Goal: Task Accomplishment & Management: Complete application form

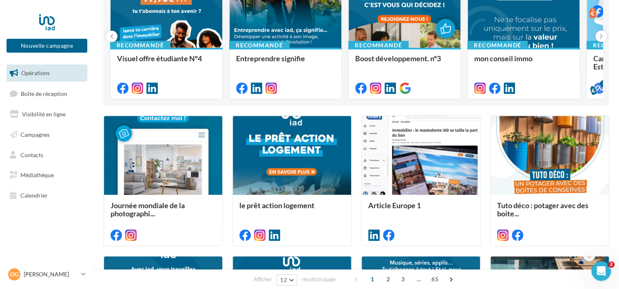
scroll to position [120, 0]
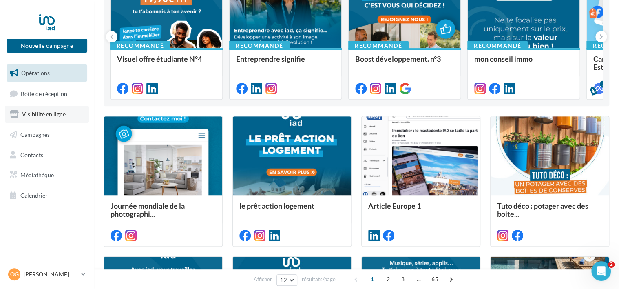
click at [60, 112] on span "Visibilité en ligne" at bounding box center [44, 113] width 44 height 7
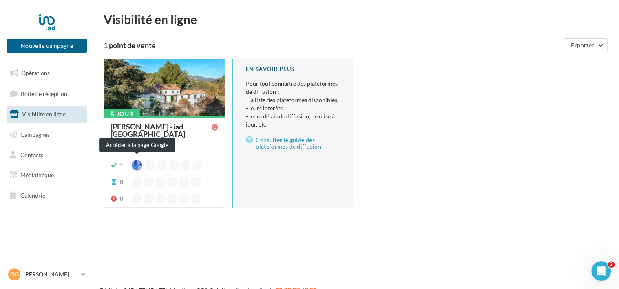
click at [137, 161] on div at bounding box center [137, 165] width 10 height 10
click at [138, 160] on div at bounding box center [137, 165] width 10 height 10
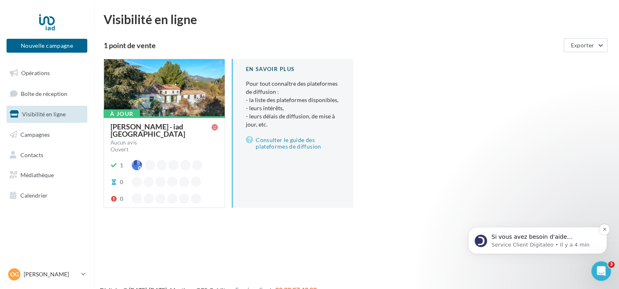
click at [512, 237] on p "Si vous avez besoin d'aide supplémentaire concernant la gestion de vos fiches G…" at bounding box center [543, 237] width 105 height 8
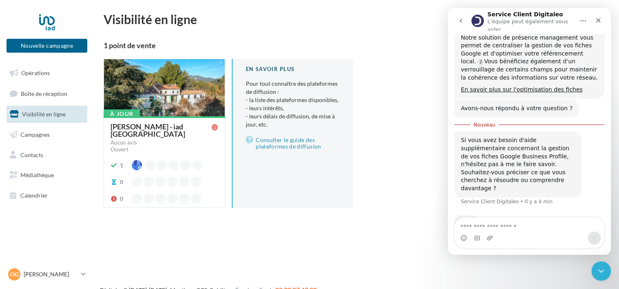
scroll to position [201, 0]
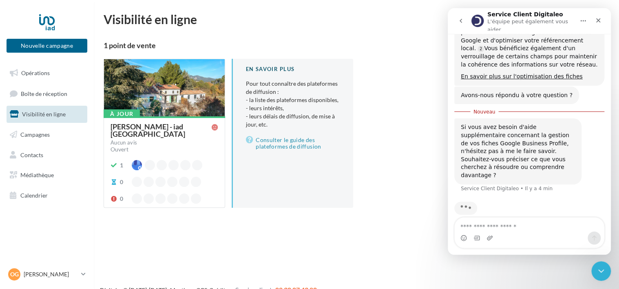
click at [495, 226] on textarea "Envoyer un message..." at bounding box center [528, 224] width 149 height 14
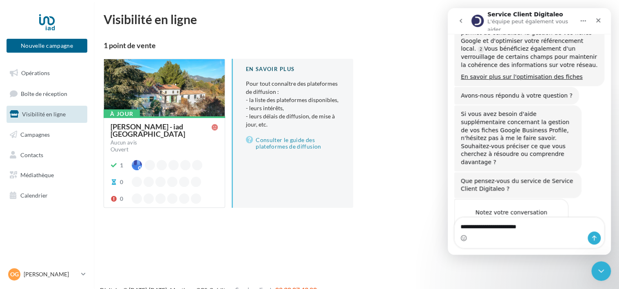
scroll to position [233, 0]
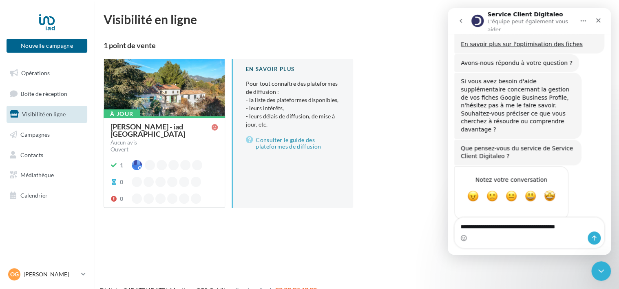
type textarea "**********"
click at [587, 231] on button "Envoyer un message…" at bounding box center [593, 237] width 13 height 13
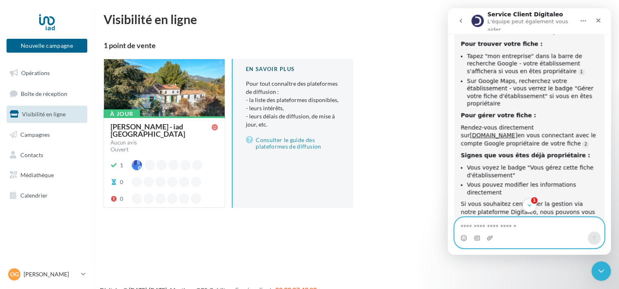
scroll to position [476, 0]
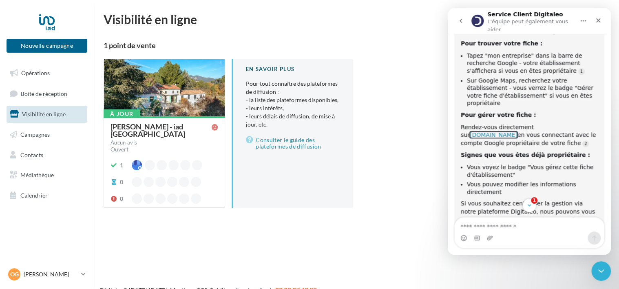
click at [517, 131] on link "[DOMAIN_NAME]" at bounding box center [494, 134] width 48 height 7
click at [132, 155] on div "[PERSON_NAME] - iad [GEOGRAPHIC_DATA] Aucun avis Ouvert 1 0 0" at bounding box center [164, 161] width 108 height 77
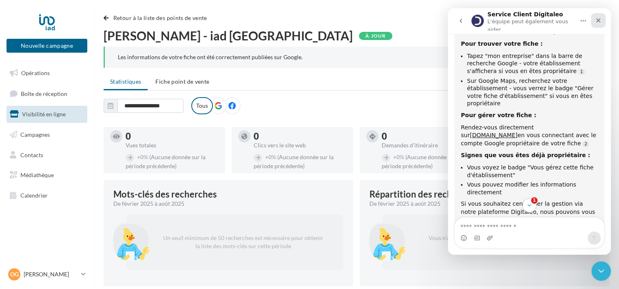
click at [600, 14] on div "Fermer" at bounding box center [598, 20] width 15 height 15
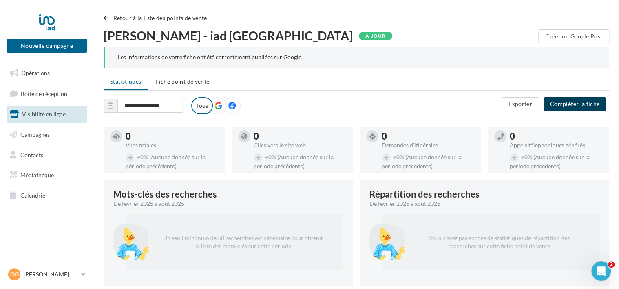
click at [572, 105] on button "Compléter la fiche" at bounding box center [574, 104] width 62 height 14
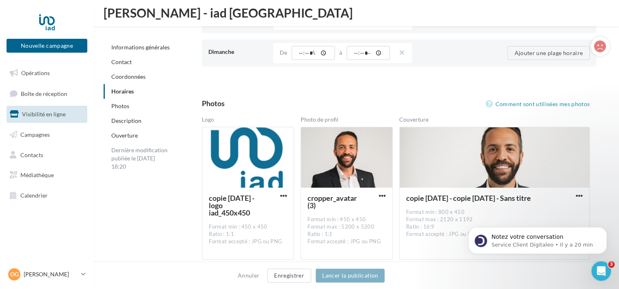
scroll to position [968, 0]
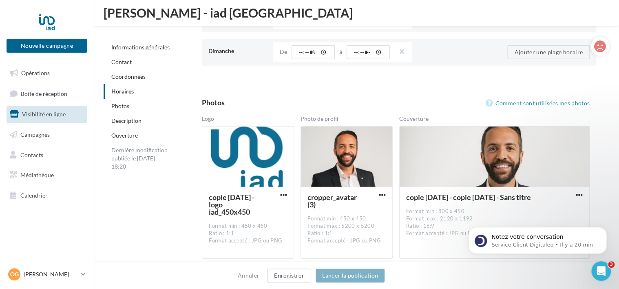
click at [125, 111] on div "Photos" at bounding box center [165, 106] width 122 height 15
click at [127, 114] on div "Description" at bounding box center [165, 120] width 122 height 15
click at [130, 118] on link "Description" at bounding box center [126, 120] width 30 height 7
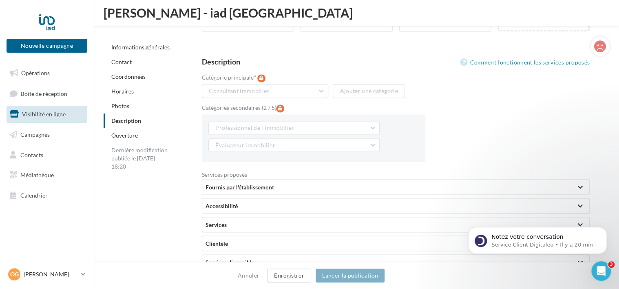
scroll to position [2200, 0]
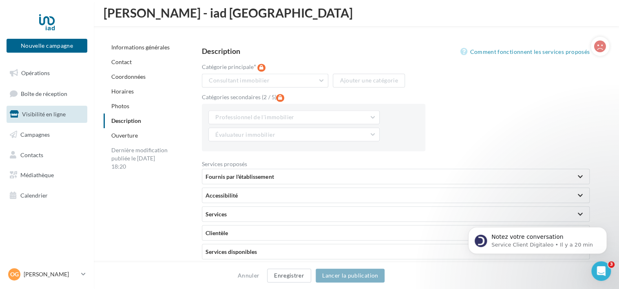
click at [276, 173] on div "Fournis par l'établissement" at bounding box center [395, 176] width 380 height 8
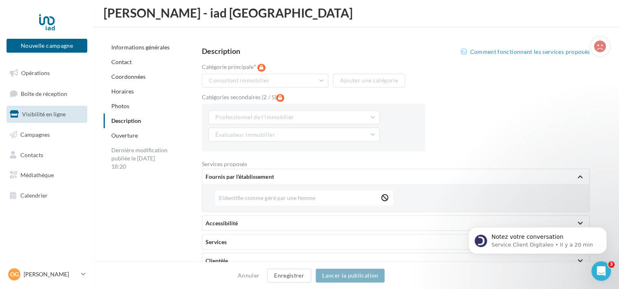
click at [276, 173] on div "Fournis par l'établissement" at bounding box center [395, 176] width 380 height 8
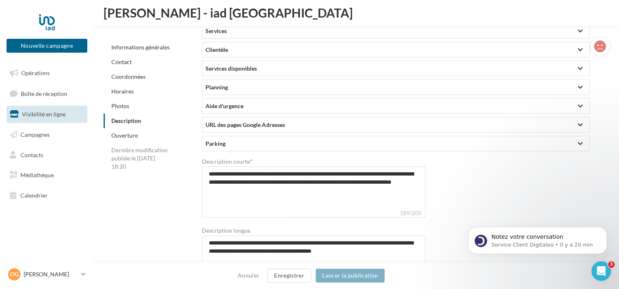
scroll to position [2433, 0]
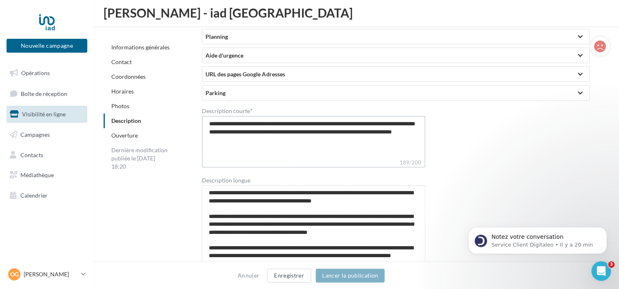
drag, startPoint x: 207, startPoint y: 121, endPoint x: 286, endPoint y: 143, distance: 82.1
click at [286, 143] on textarea "**********" at bounding box center [313, 137] width 223 height 42
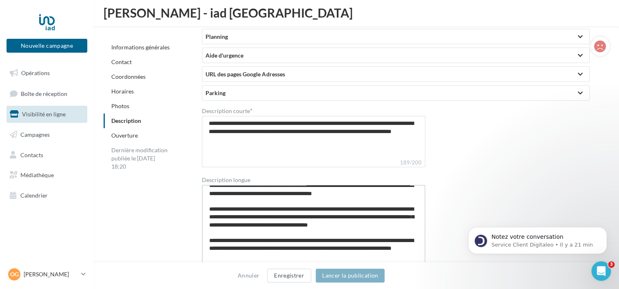
scroll to position [23, 0]
drag, startPoint x: 362, startPoint y: 192, endPoint x: 407, endPoint y: 282, distance: 100.2
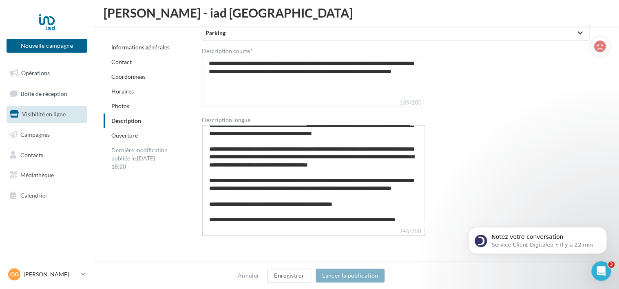
scroll to position [2495, 0]
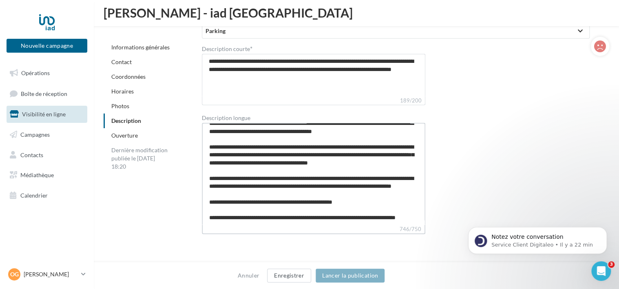
click at [278, 220] on textarea "**********" at bounding box center [313, 174] width 223 height 102
drag, startPoint x: 278, startPoint y: 220, endPoint x: 209, endPoint y: 205, distance: 70.0
click at [209, 205] on textarea "**********" at bounding box center [313, 174] width 223 height 102
